Goal: Information Seeking & Learning: Learn about a topic

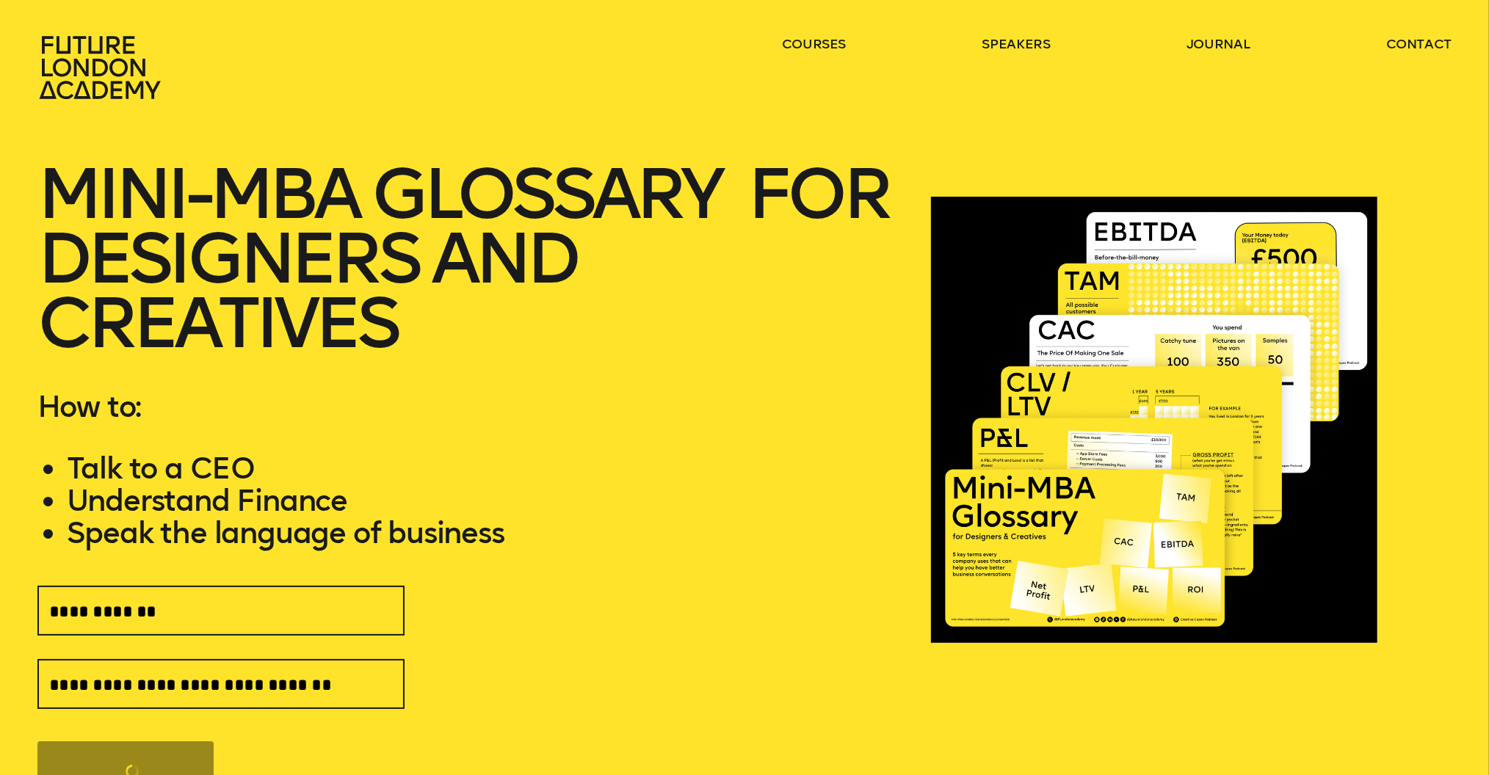
click at [98, 54] on icon at bounding box center [101, 67] width 129 height 65
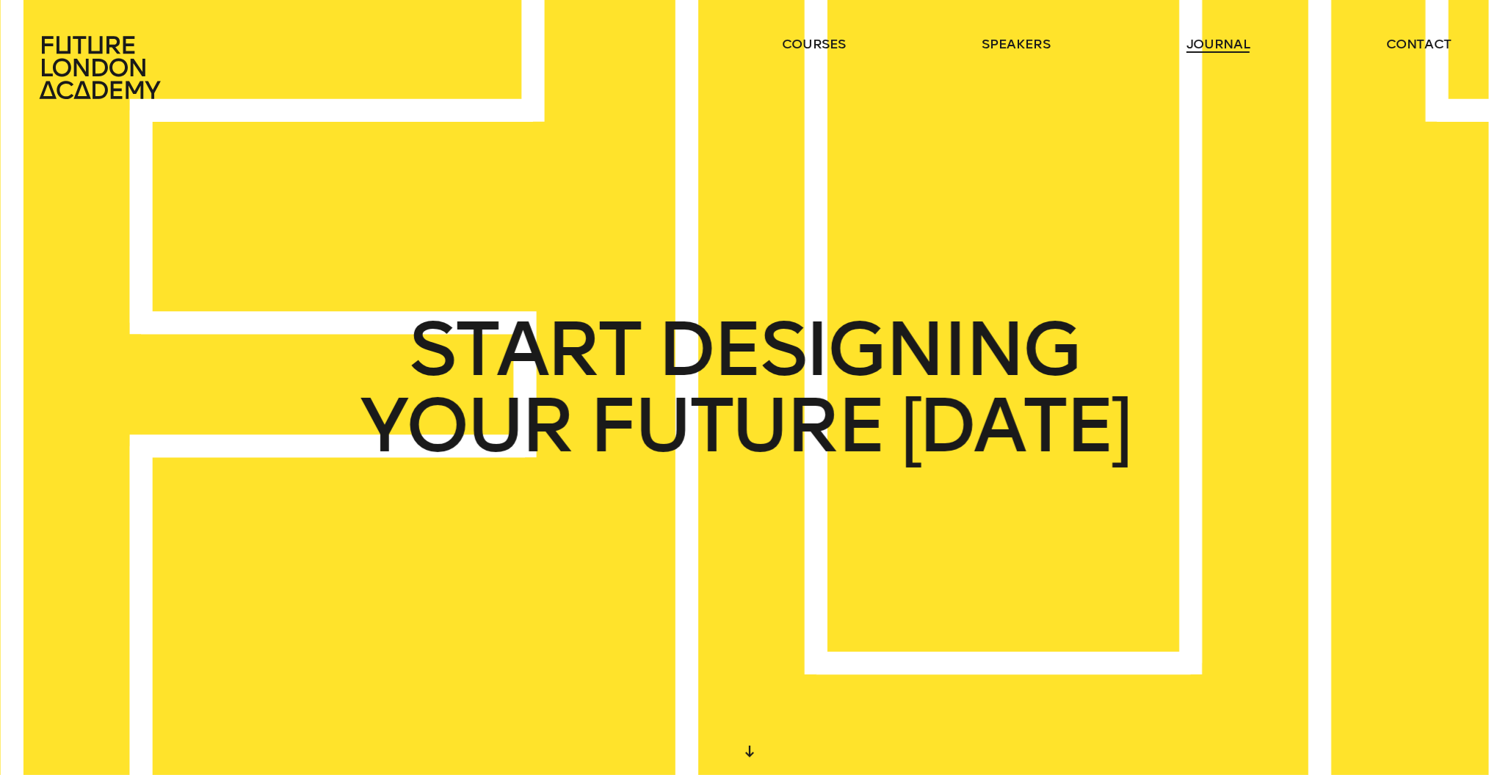
click at [1206, 43] on link "journal" at bounding box center [1218, 44] width 64 height 18
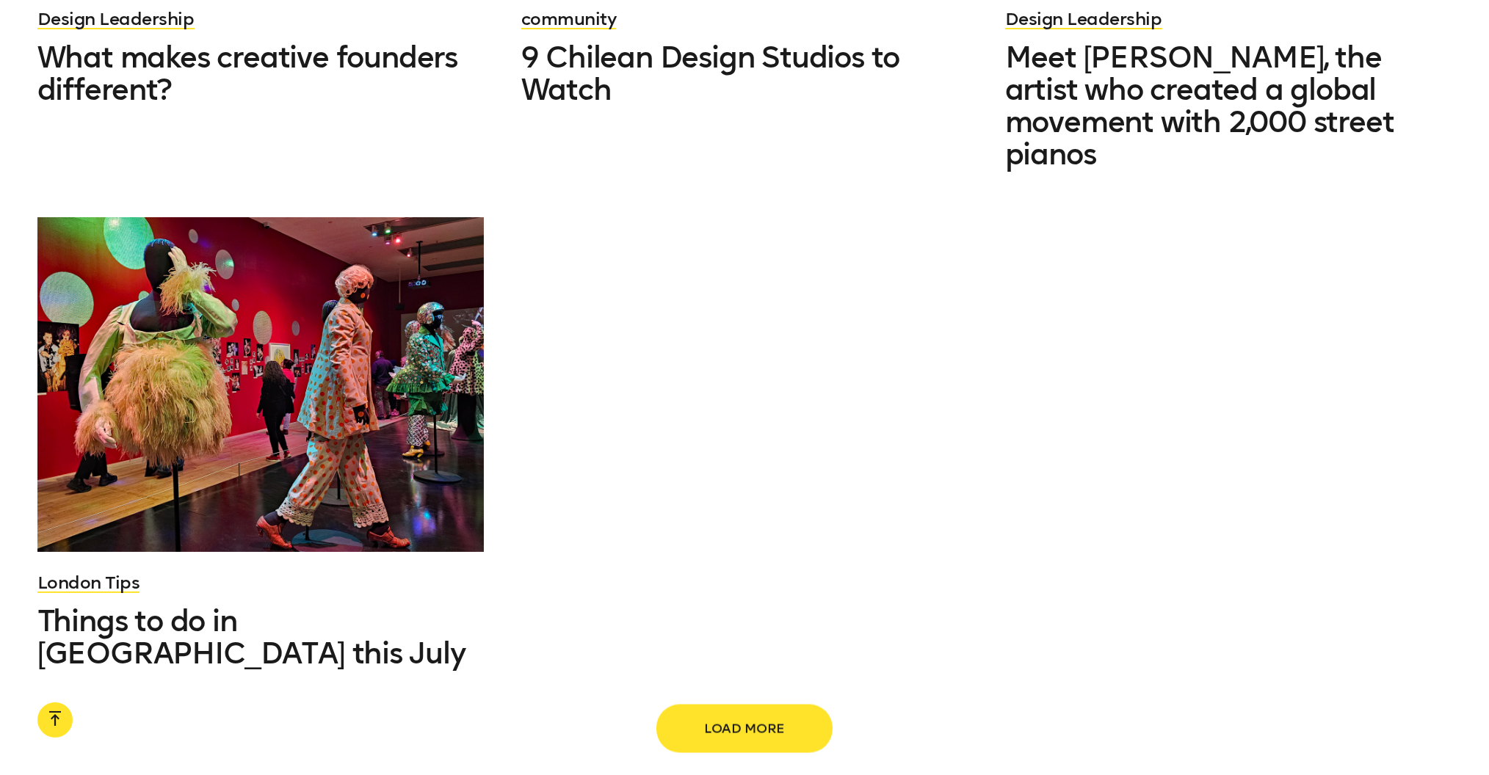
scroll to position [2120, 0]
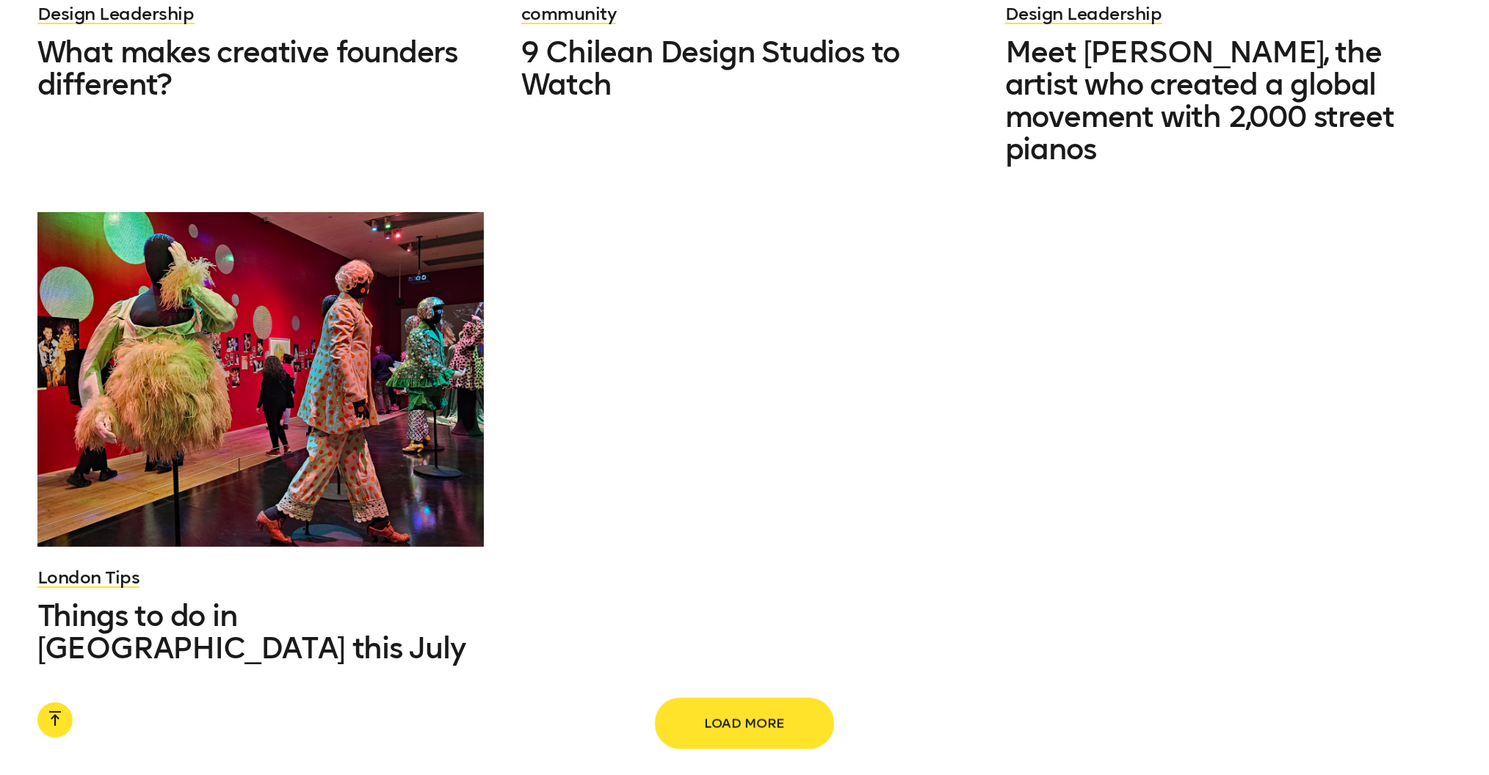
click at [760, 710] on span "Load more" at bounding box center [744, 724] width 129 height 28
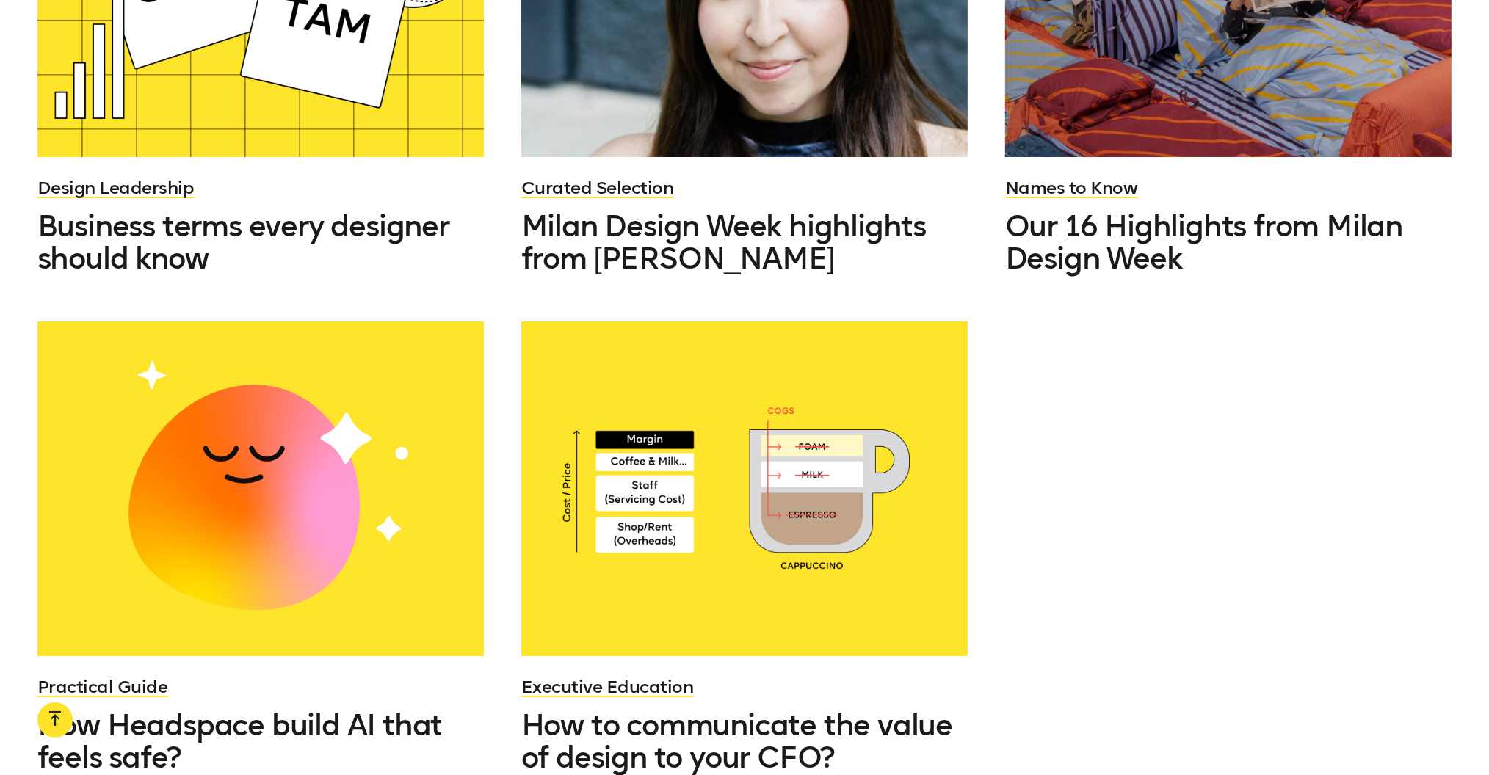
scroll to position [3507, 0]
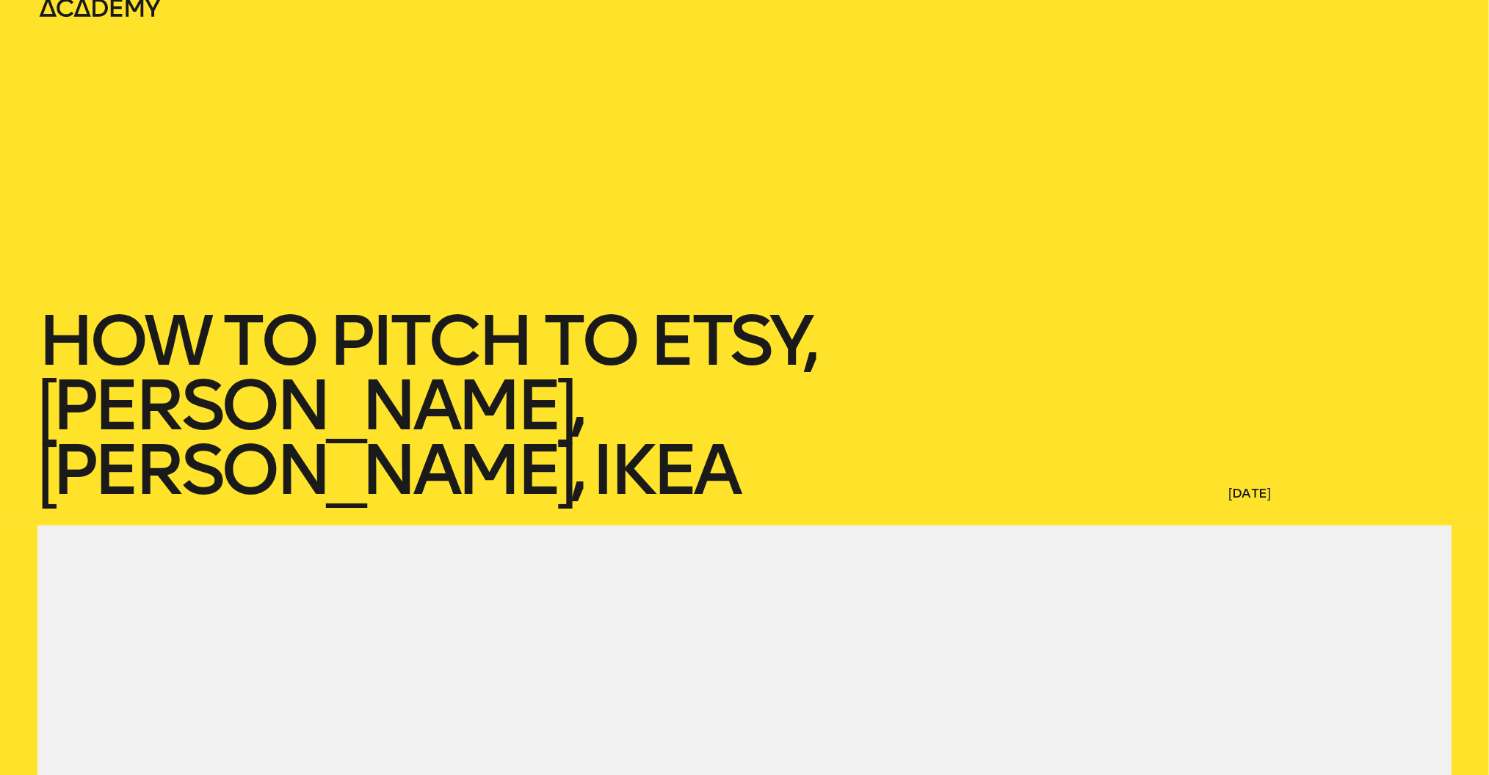
scroll to position [70, 0]
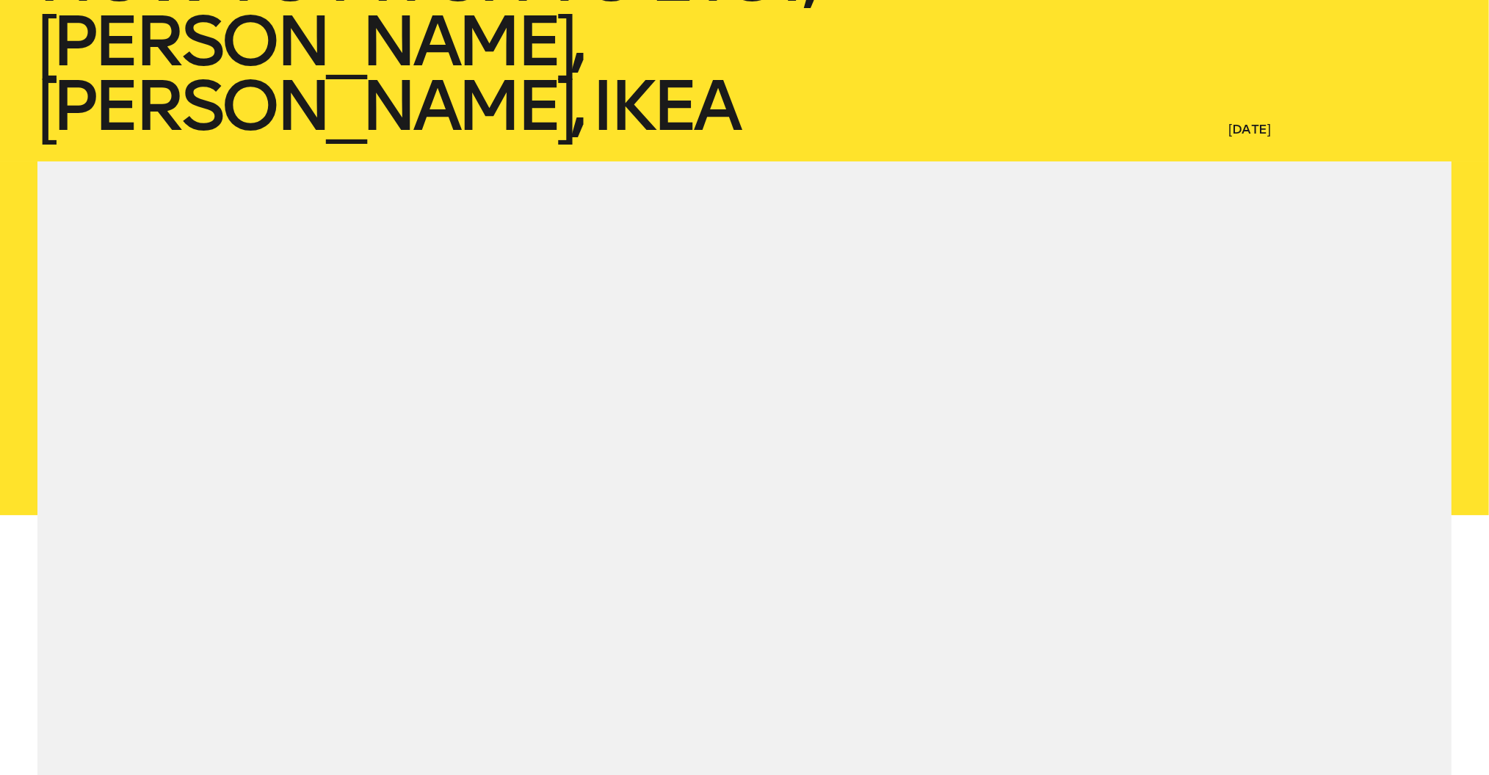
scroll to position [411, 0]
